Goal: Task Accomplishment & Management: Use online tool/utility

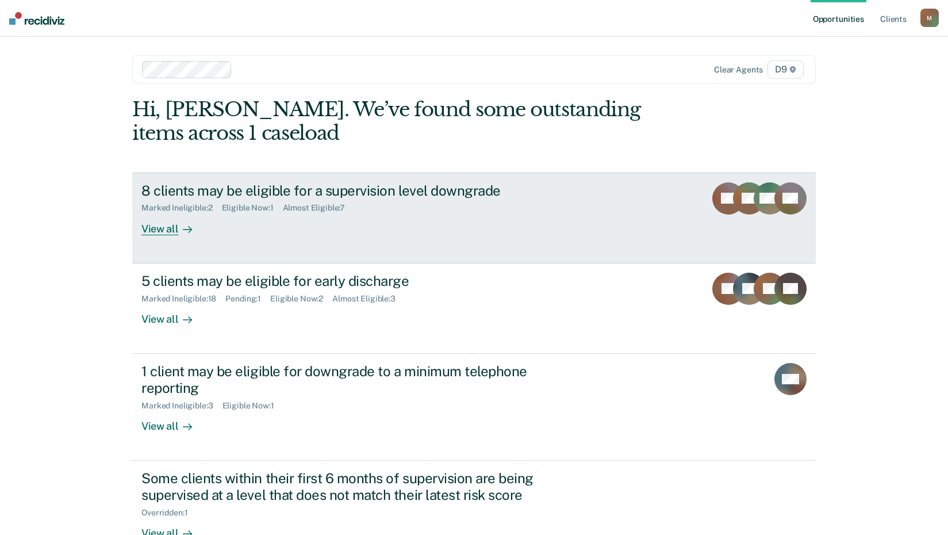
click at [164, 229] on div "View all" at bounding box center [173, 224] width 64 height 22
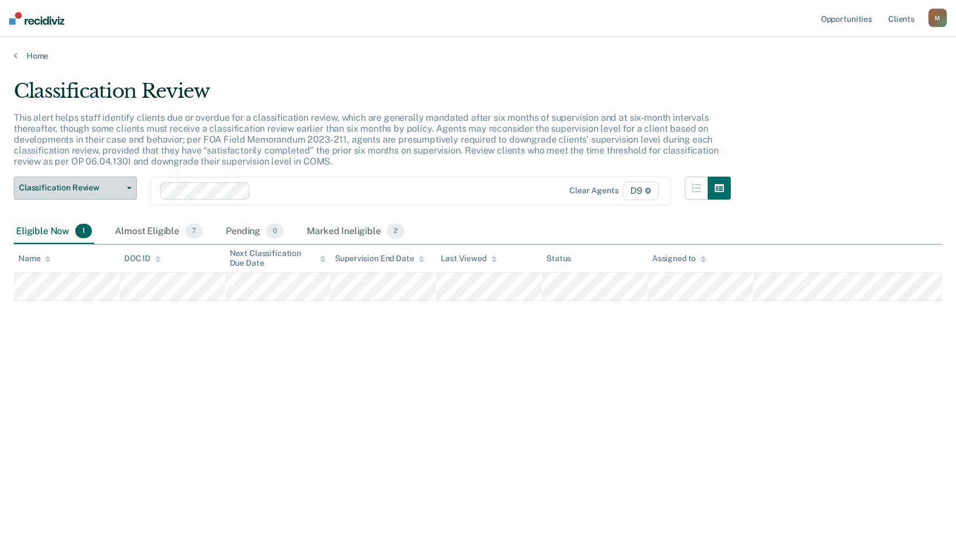
click at [129, 187] on icon "button" at bounding box center [129, 188] width 5 height 2
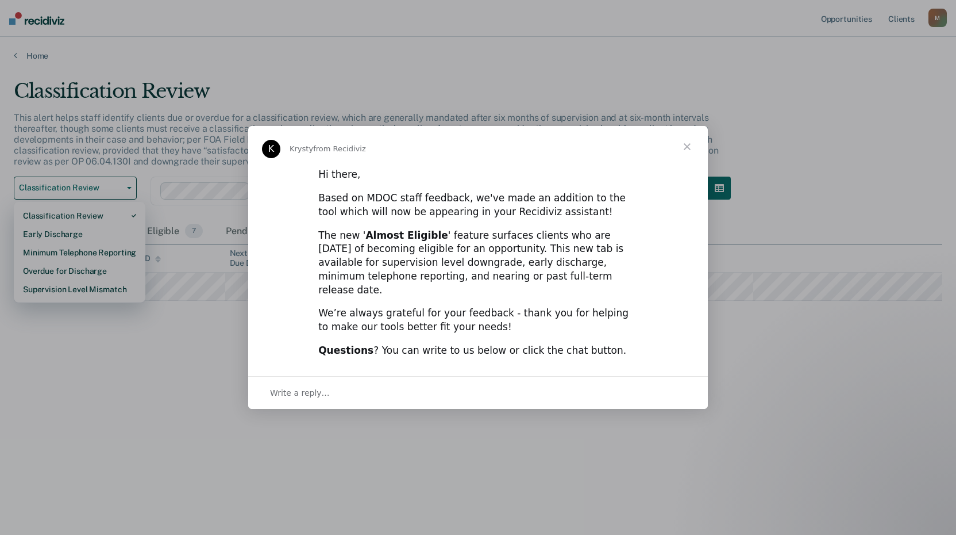
click at [690, 151] on span "Close" at bounding box center [687, 146] width 41 height 41
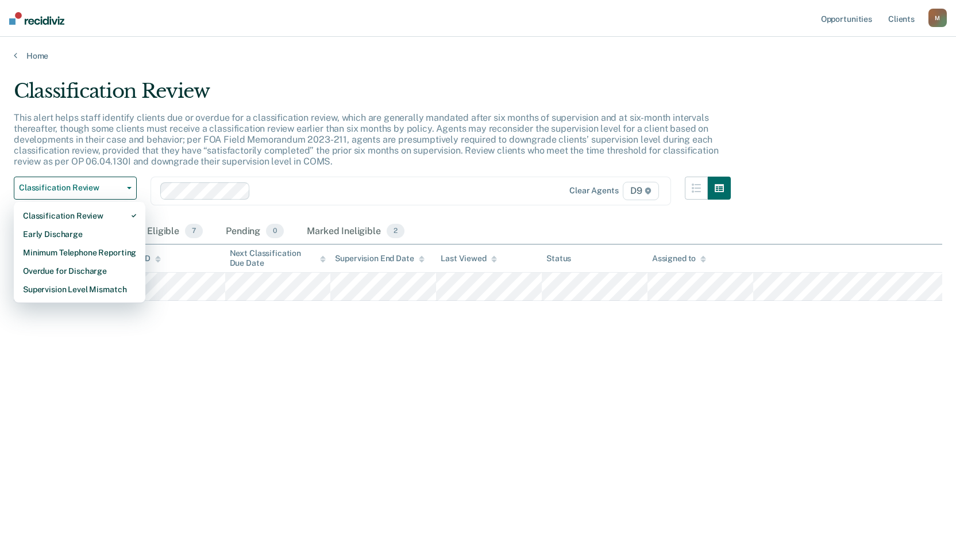
drag, startPoint x: 266, startPoint y: 387, endPoint x: 222, endPoint y: 379, distance: 44.4
click at [265, 387] on div "Classification Review This alert helps staff identify clients due or overdue fo…" at bounding box center [478, 263] width 929 height 369
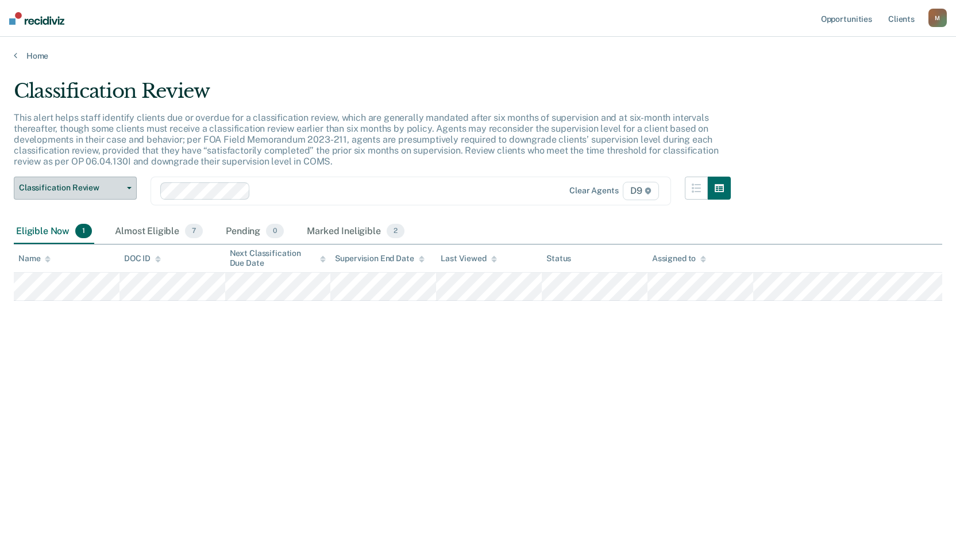
click at [116, 188] on span "Classification Review" at bounding box center [70, 188] width 103 height 10
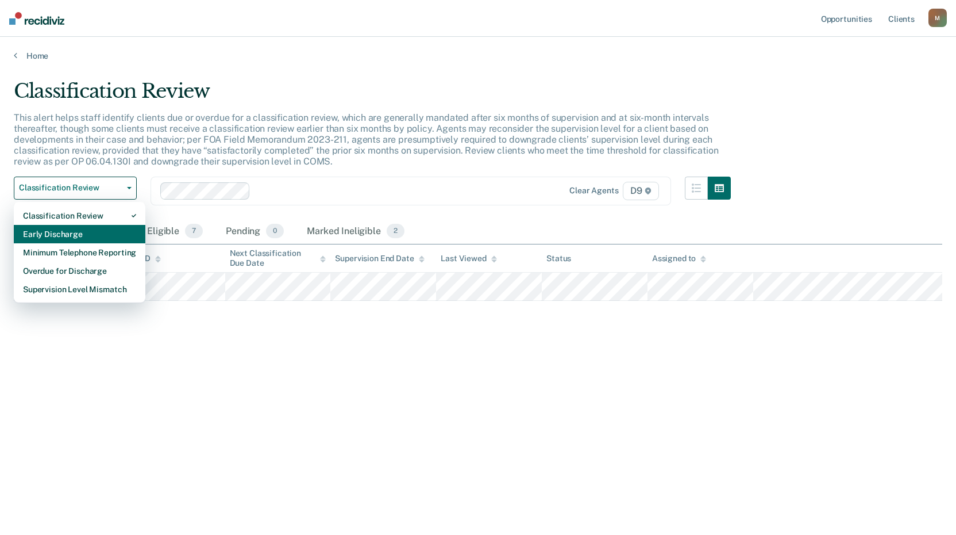
click at [99, 227] on div "Early Discharge" at bounding box center [79, 234] width 113 height 18
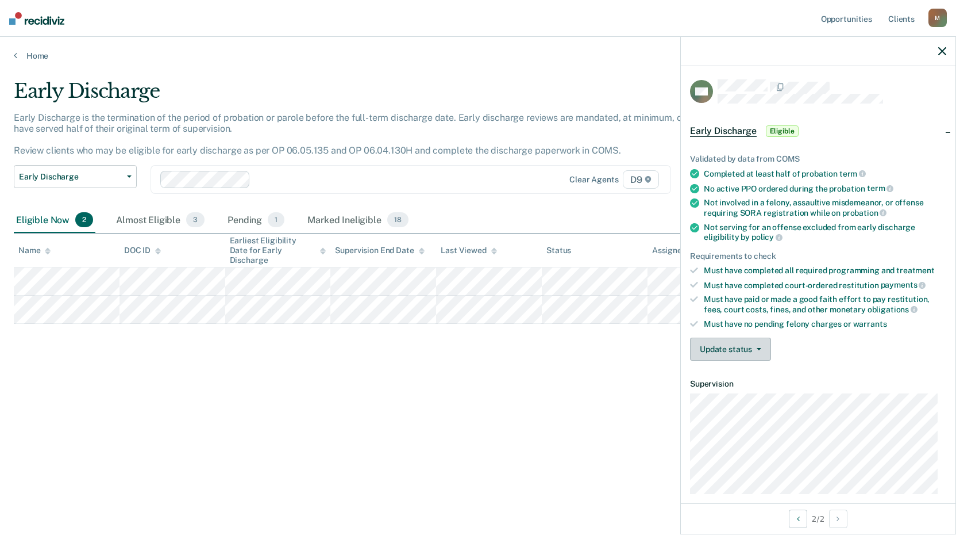
click at [755, 352] on button "Update status" at bounding box center [730, 348] width 81 height 23
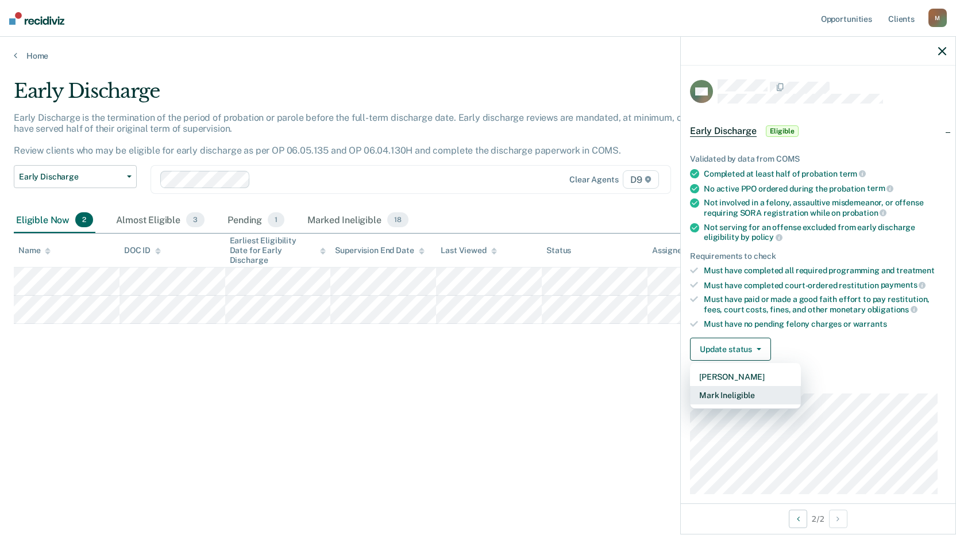
click at [763, 393] on button "Mark Ineligible" at bounding box center [745, 395] width 111 height 18
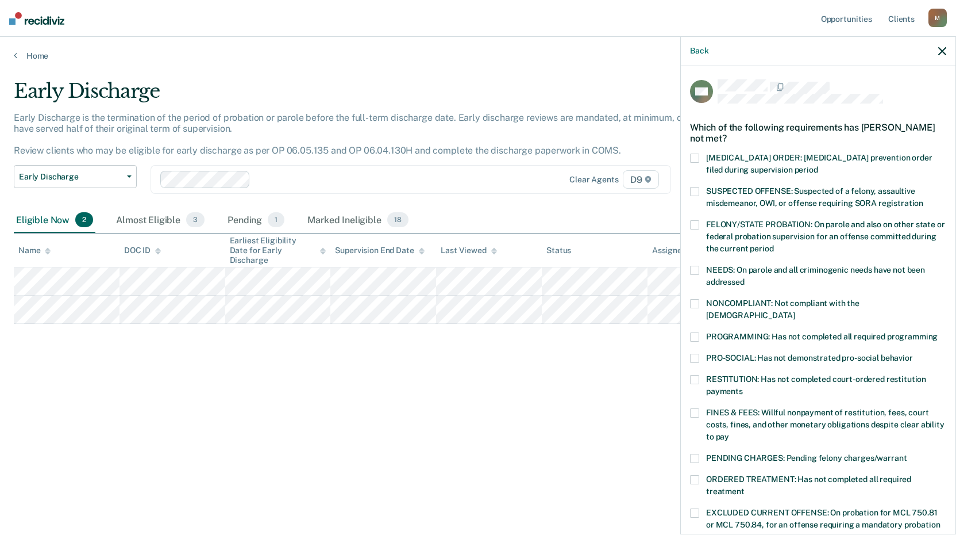
drag, startPoint x: 695, startPoint y: 320, endPoint x: 698, endPoint y: 332, distance: 13.0
click at [695, 332] on span at bounding box center [694, 336] width 9 height 9
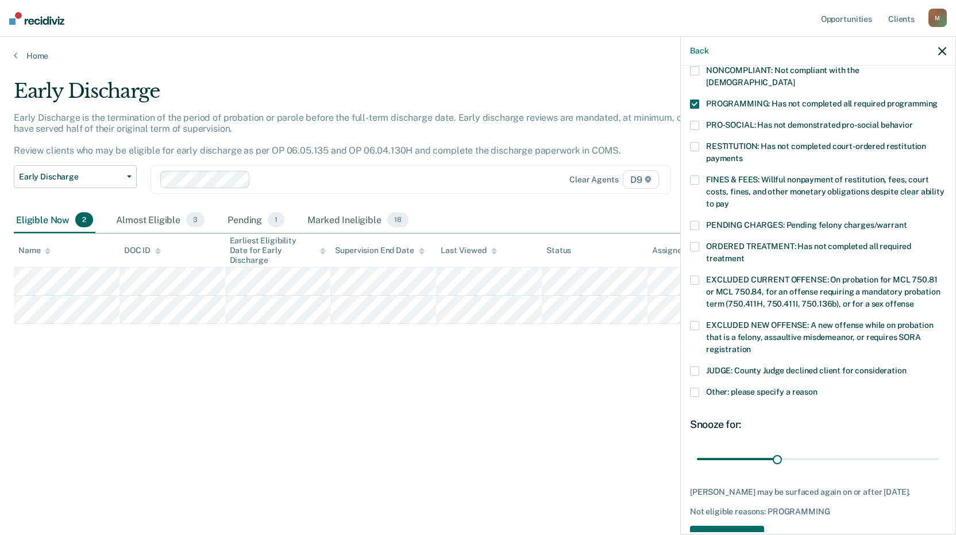
scroll to position [257, 0]
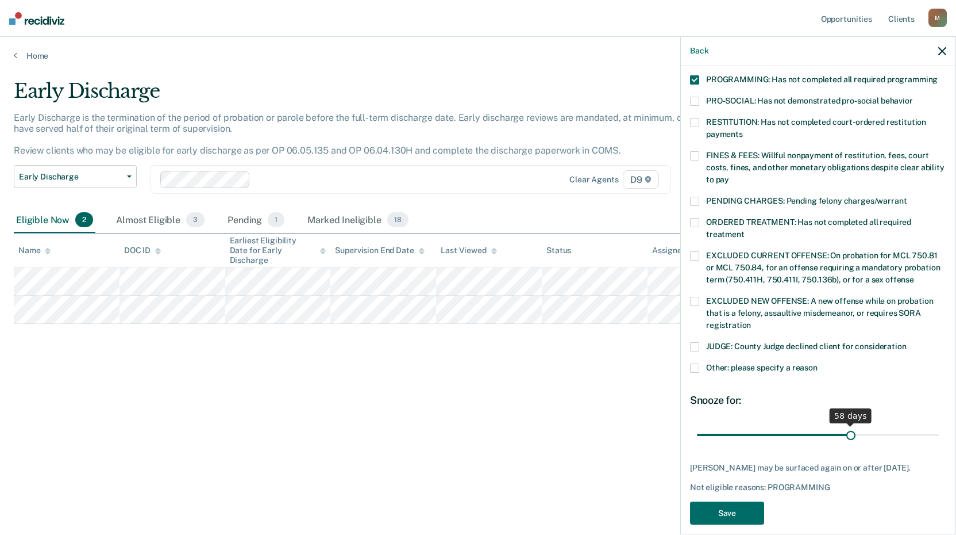
drag, startPoint x: 775, startPoint y: 420, endPoint x: 845, endPoint y: 413, distance: 69.9
click at [845, 424] on input "range" at bounding box center [818, 434] width 243 height 20
type input "60"
click at [850, 424] on input "range" at bounding box center [818, 434] width 243 height 20
click at [728, 510] on button "Save" at bounding box center [727, 513] width 74 height 24
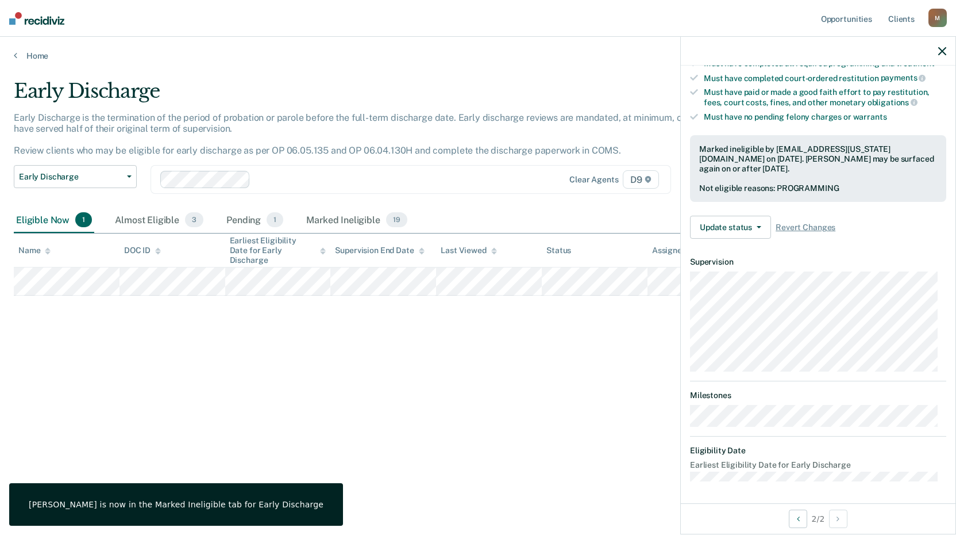
scroll to position [122, 0]
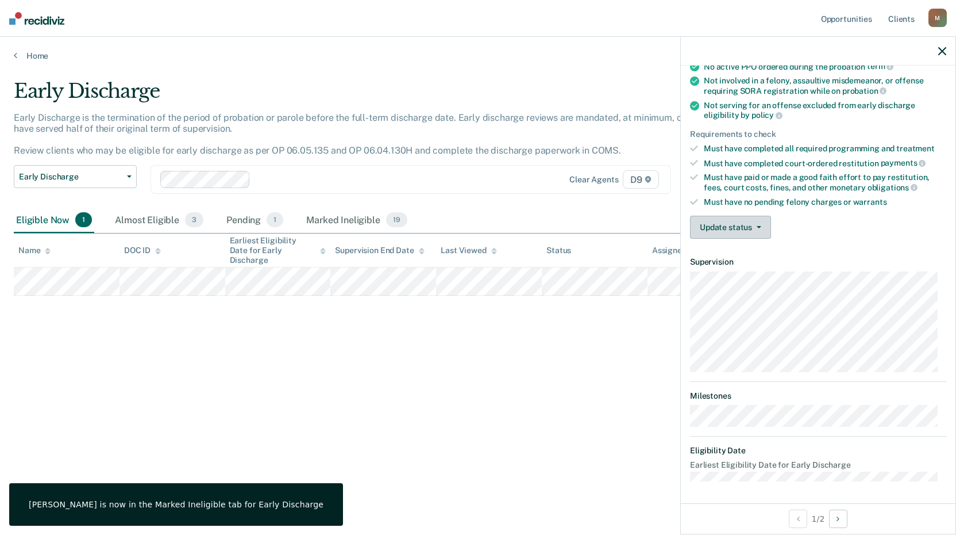
click at [755, 222] on button "Update status" at bounding box center [730, 227] width 81 height 23
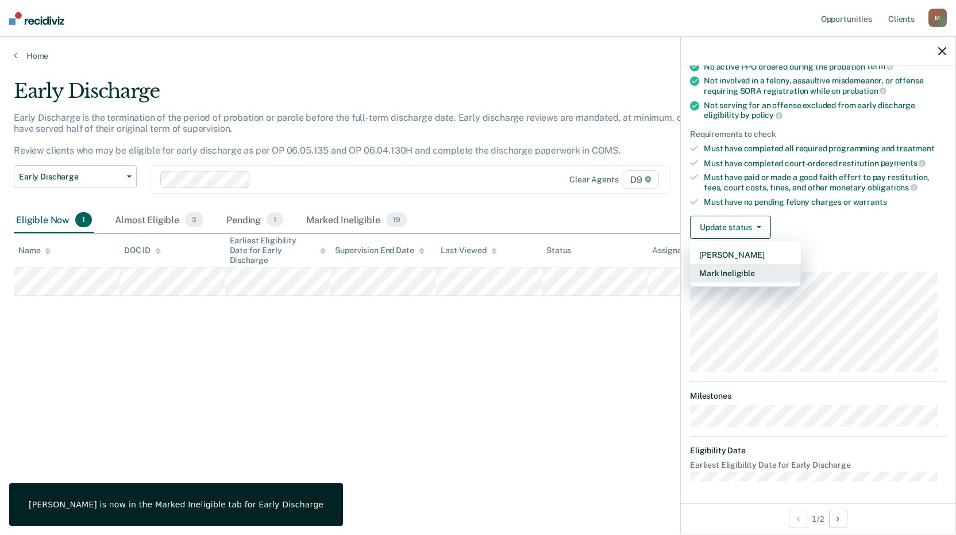
click at [760, 272] on button "Mark Ineligible" at bounding box center [745, 273] width 111 height 18
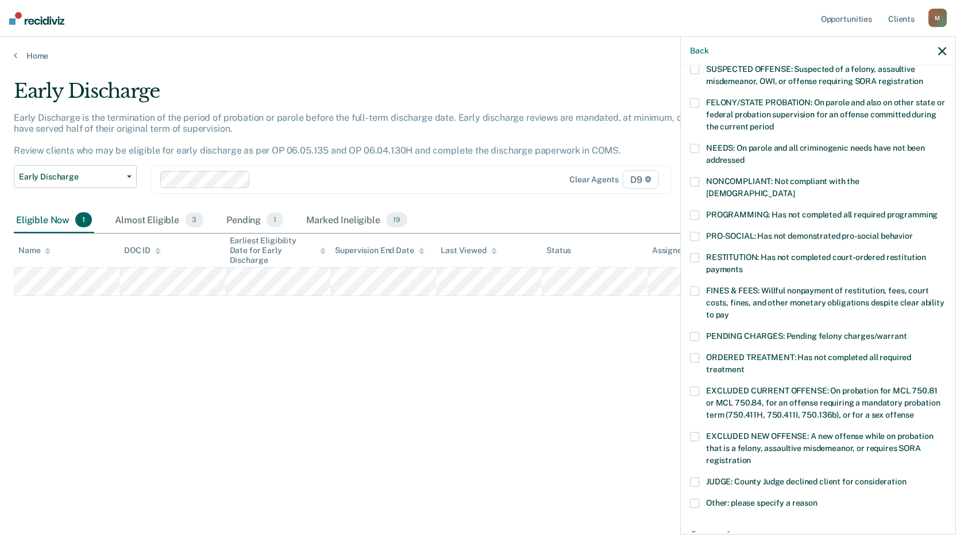
click at [700, 353] on label "ORDERED TREATMENT: Has not completed all required treatment" at bounding box center [818, 365] width 256 height 24
click at [687, 283] on div "JV Which of the following requirements has [PERSON_NAME] not met? [MEDICAL_DATA…" at bounding box center [818, 299] width 275 height 466
click at [693, 286] on span at bounding box center [694, 290] width 9 height 9
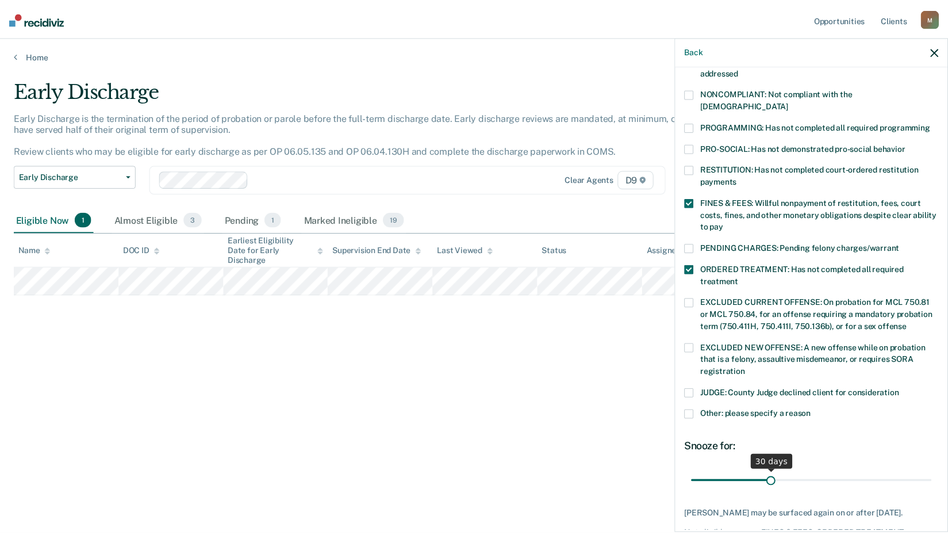
scroll to position [267, 0]
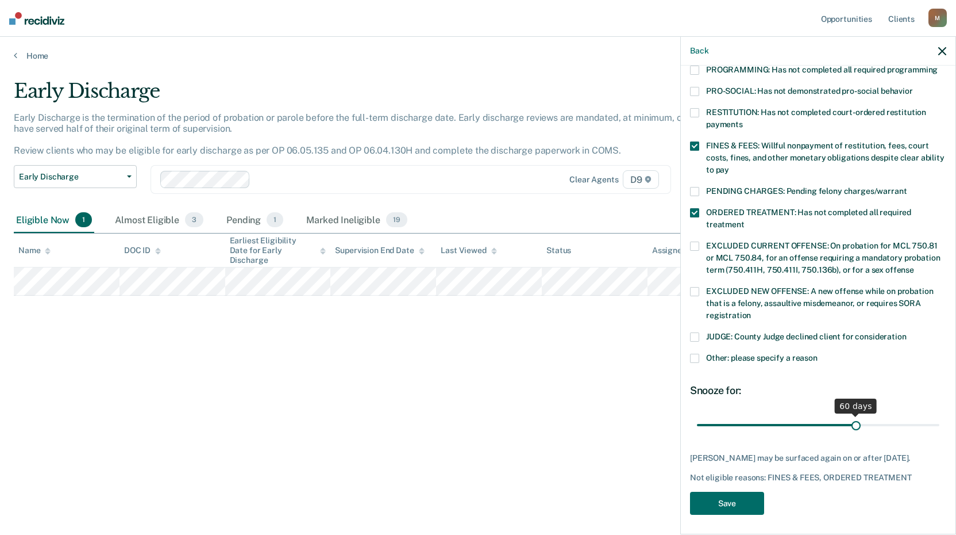
drag, startPoint x: 774, startPoint y: 411, endPoint x: 851, endPoint y: 410, distance: 77.0
type input "60"
click at [851, 414] on input "range" at bounding box center [818, 424] width 243 height 20
click at [736, 500] on button "Save" at bounding box center [727, 503] width 74 height 24
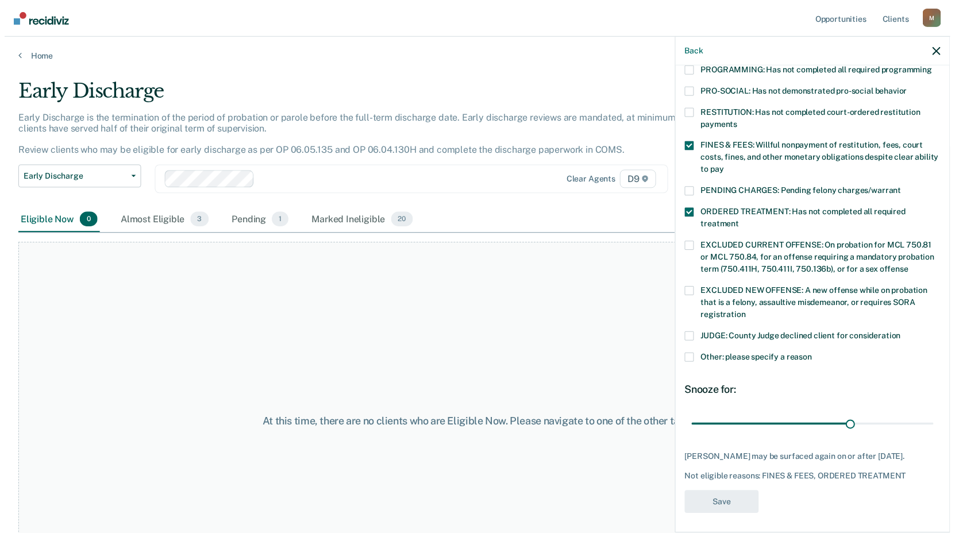
scroll to position [207, 0]
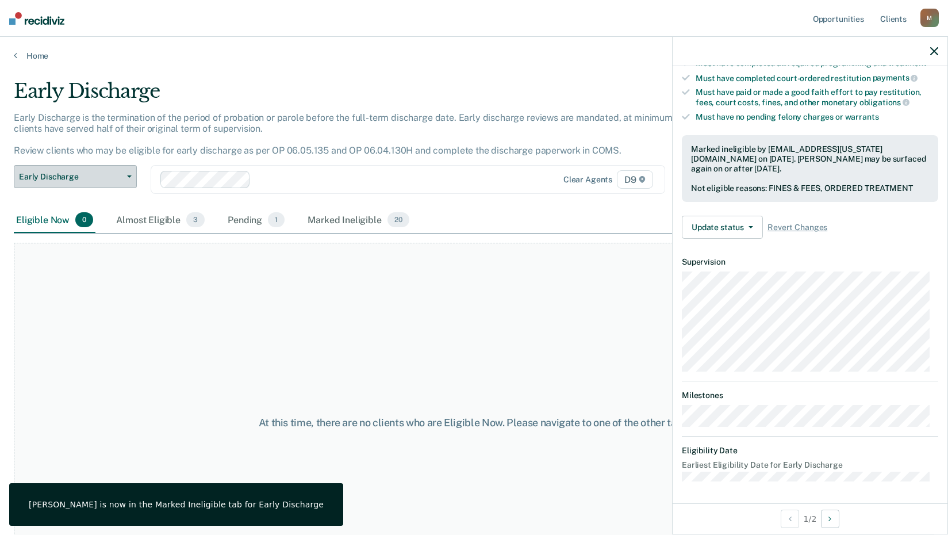
click at [80, 171] on button "Early Discharge" at bounding box center [75, 176] width 123 height 23
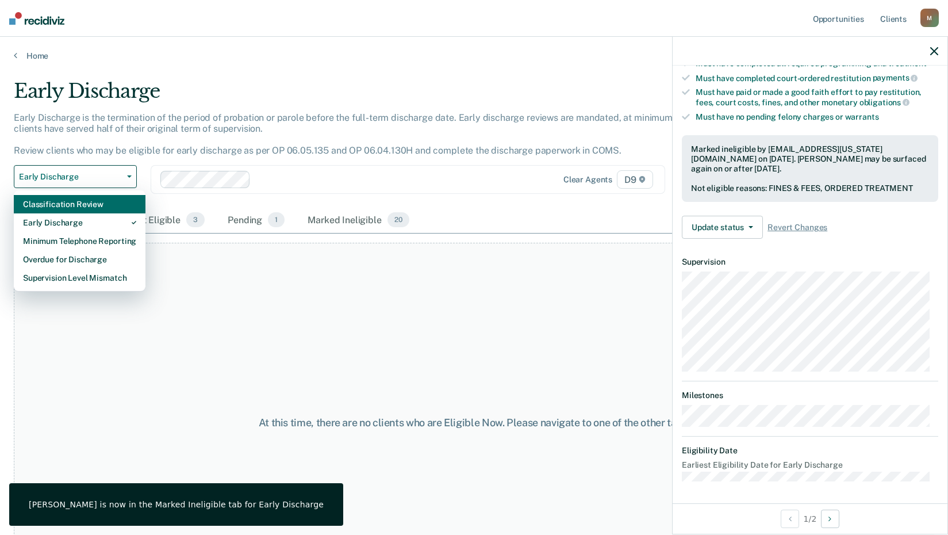
click at [78, 205] on div "Classification Review" at bounding box center [79, 204] width 113 height 18
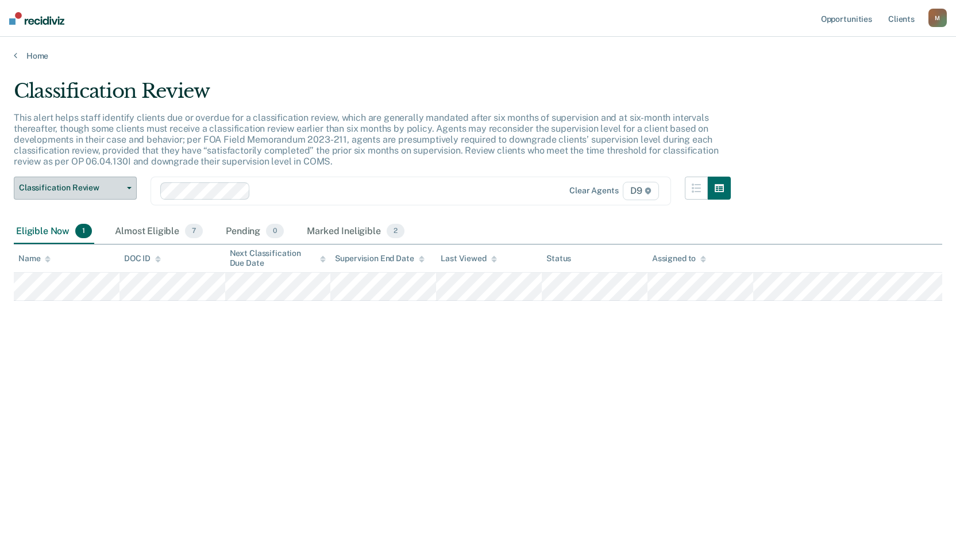
click at [99, 183] on span "Classification Review" at bounding box center [70, 188] width 103 height 10
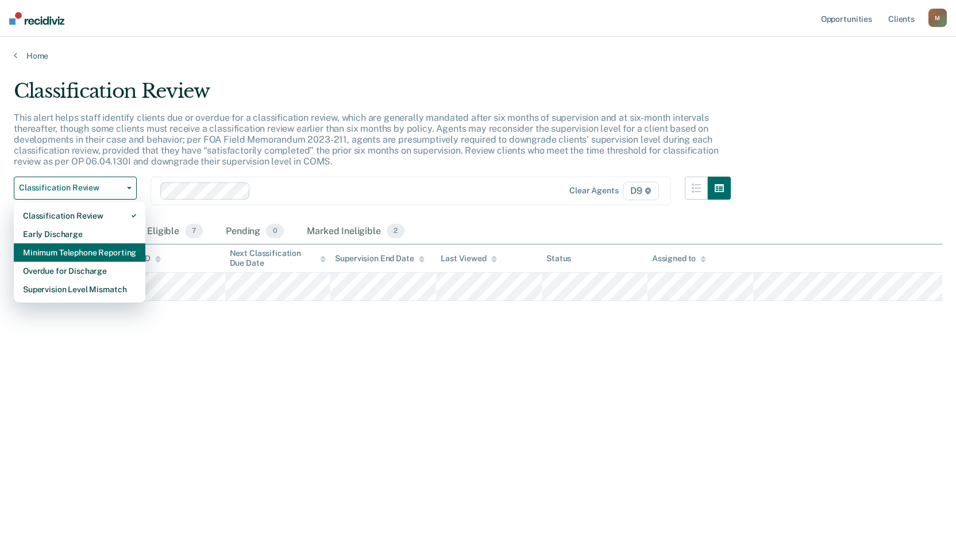
click at [114, 252] on div "Minimum Telephone Reporting" at bounding box center [79, 252] width 113 height 18
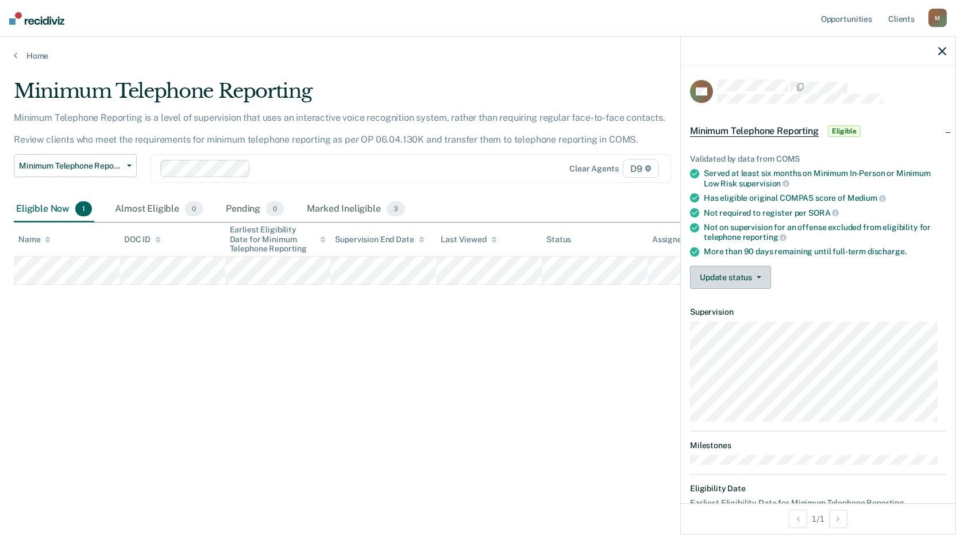
click at [745, 279] on button "Update status" at bounding box center [730, 277] width 81 height 23
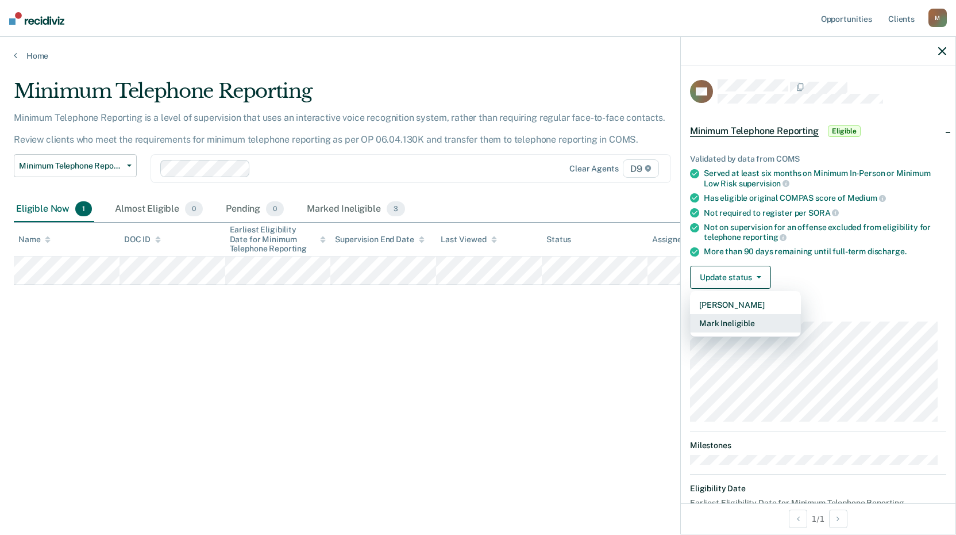
click at [749, 322] on button "Mark Ineligible" at bounding box center [745, 323] width 111 height 18
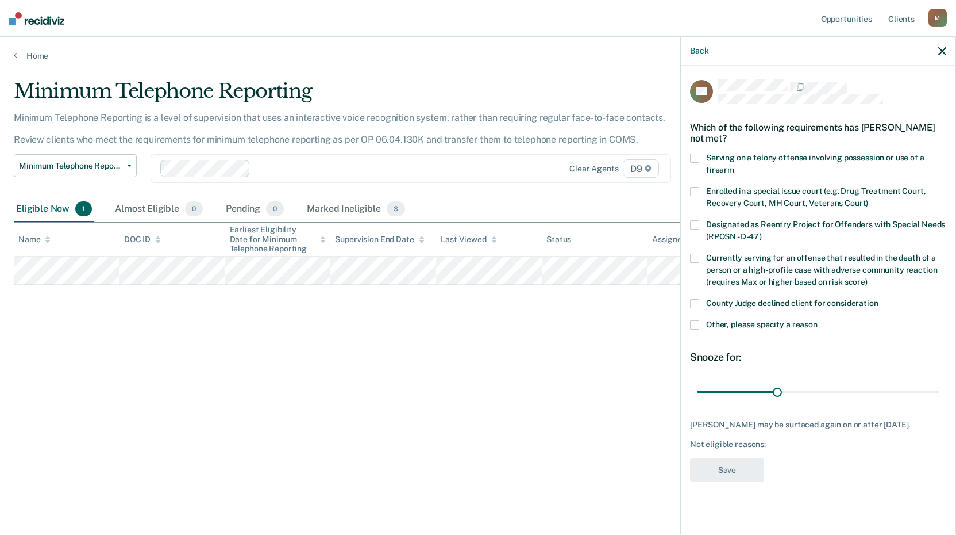
drag, startPoint x: 690, startPoint y: 297, endPoint x: 693, endPoint y: 302, distance: 6.2
click at [692, 299] on div "LM Which of the following requirements has [PERSON_NAME] not met? Serving on a …" at bounding box center [818, 299] width 275 height 466
click at [693, 302] on span at bounding box center [694, 303] width 9 height 9
drag, startPoint x: 778, startPoint y: 391, endPoint x: 847, endPoint y: 414, distance: 73.1
type input "60"
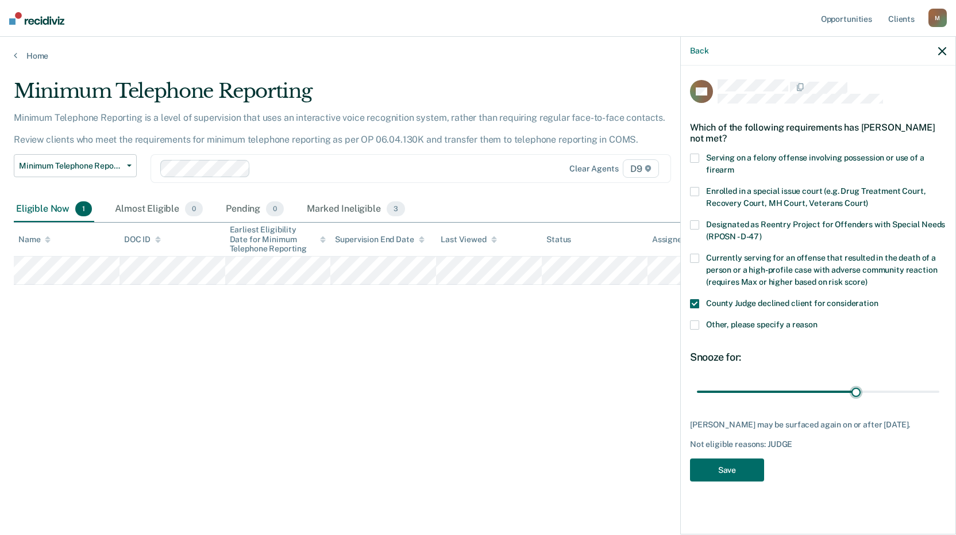
click at [858, 382] on input "range" at bounding box center [818, 391] width 243 height 20
click at [744, 474] on button "Save" at bounding box center [727, 470] width 74 height 24
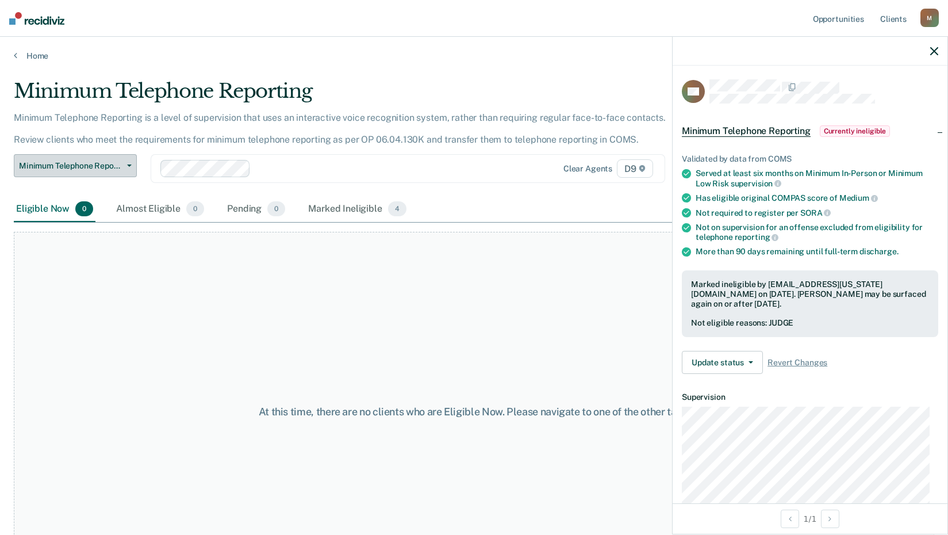
click at [116, 164] on span "Minimum Telephone Reporting" at bounding box center [70, 166] width 103 height 10
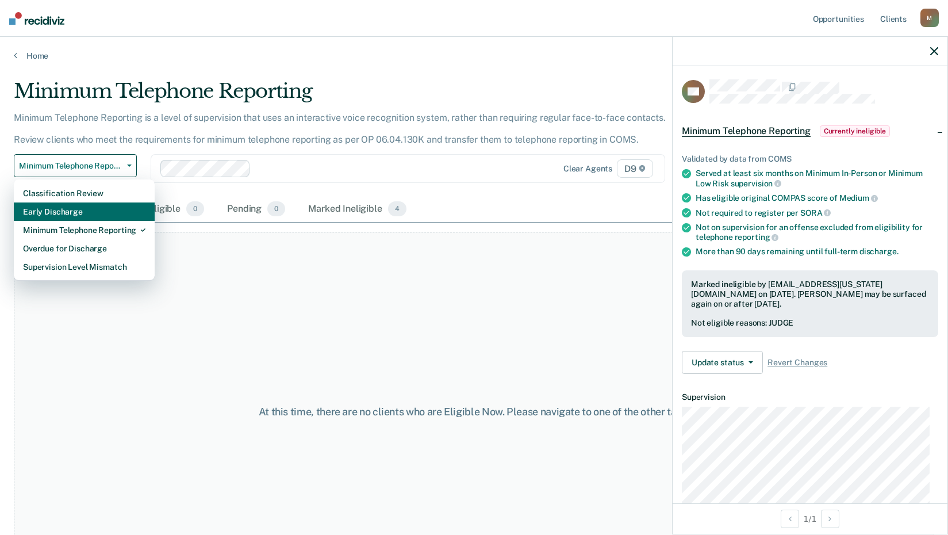
click at [89, 206] on div "Early Discharge" at bounding box center [84, 211] width 122 height 18
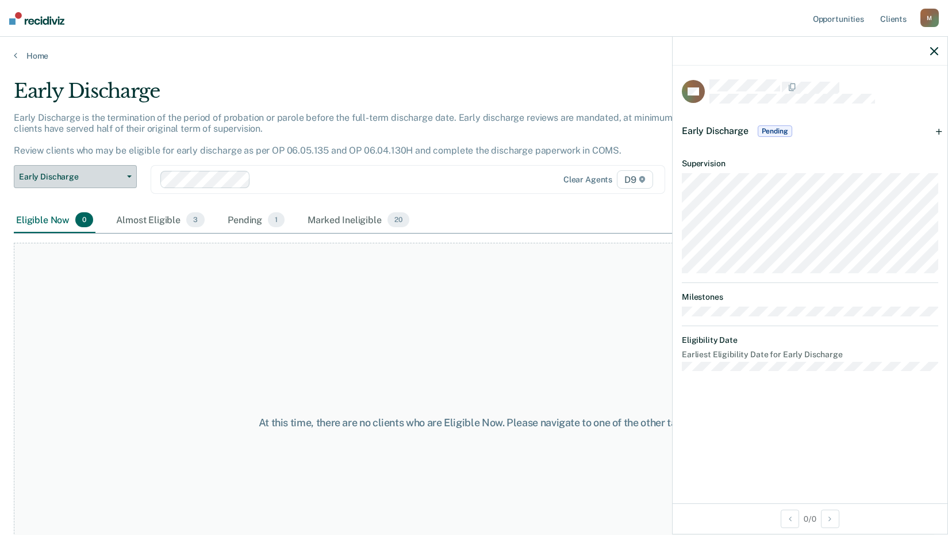
click at [117, 178] on span "Early Discharge" at bounding box center [70, 177] width 103 height 10
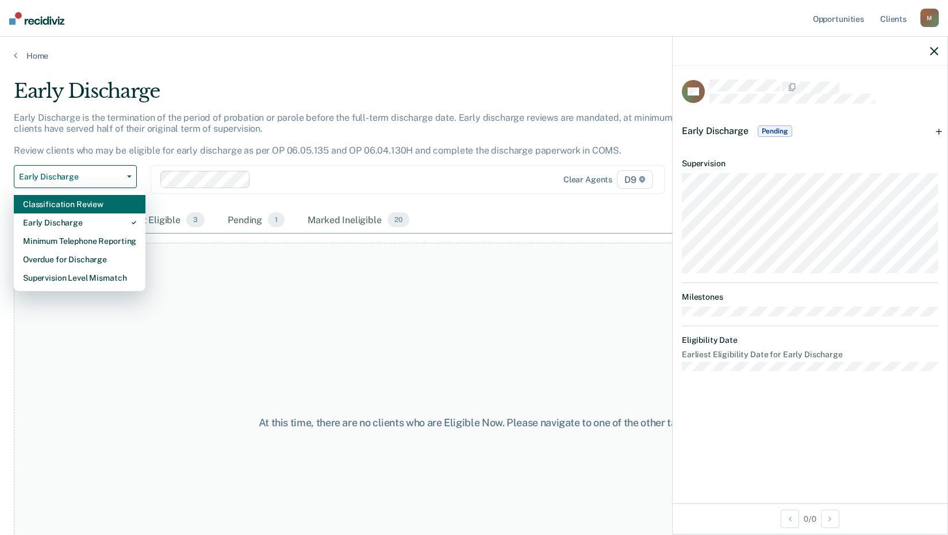
click at [106, 206] on div "Classification Review" at bounding box center [79, 204] width 113 height 18
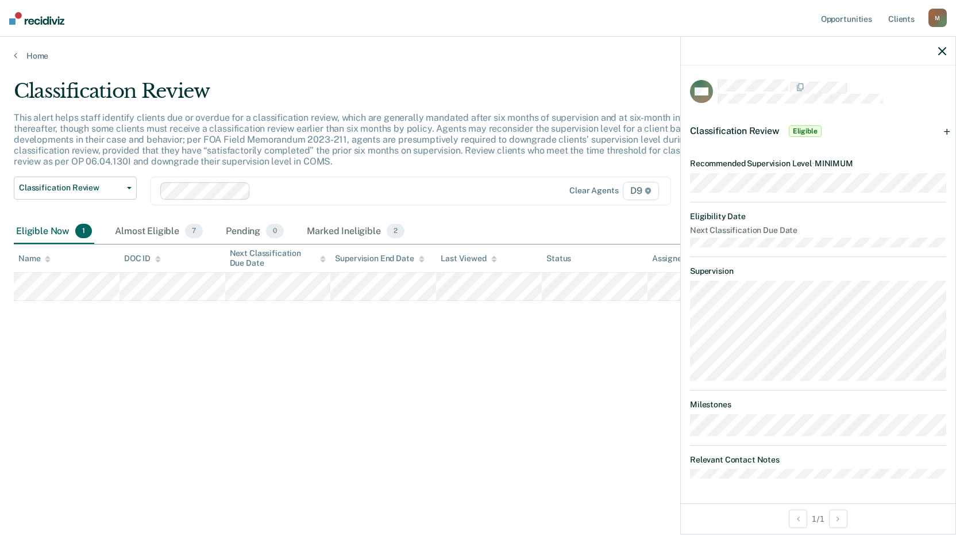
click at [577, 390] on div "Classification Review This alert helps staff identify clients due or overdue fo…" at bounding box center [478, 263] width 929 height 369
click at [346, 372] on div "Classification Review This alert helps staff identify clients due or overdue fo…" at bounding box center [478, 263] width 929 height 369
click at [946, 52] on icon "button" at bounding box center [943, 51] width 8 height 8
